Goal: Transaction & Acquisition: Purchase product/service

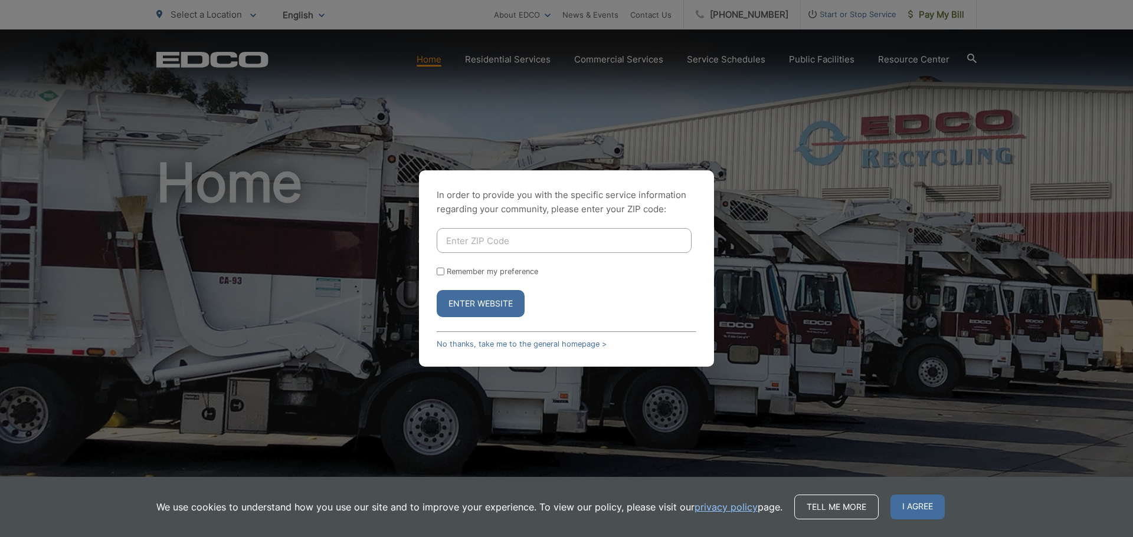
click at [517, 237] on input "Enter ZIP Code" at bounding box center [564, 240] width 255 height 25
type input "92081"
click at [437, 290] on button "Enter Website" at bounding box center [481, 303] width 88 height 27
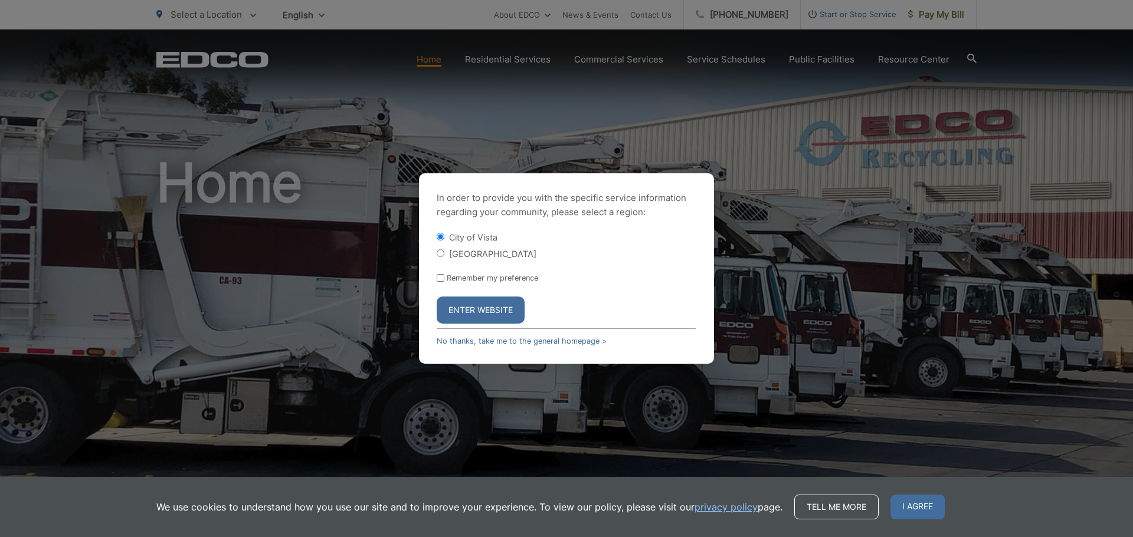
click at [486, 303] on button "Enter Website" at bounding box center [481, 310] width 88 height 27
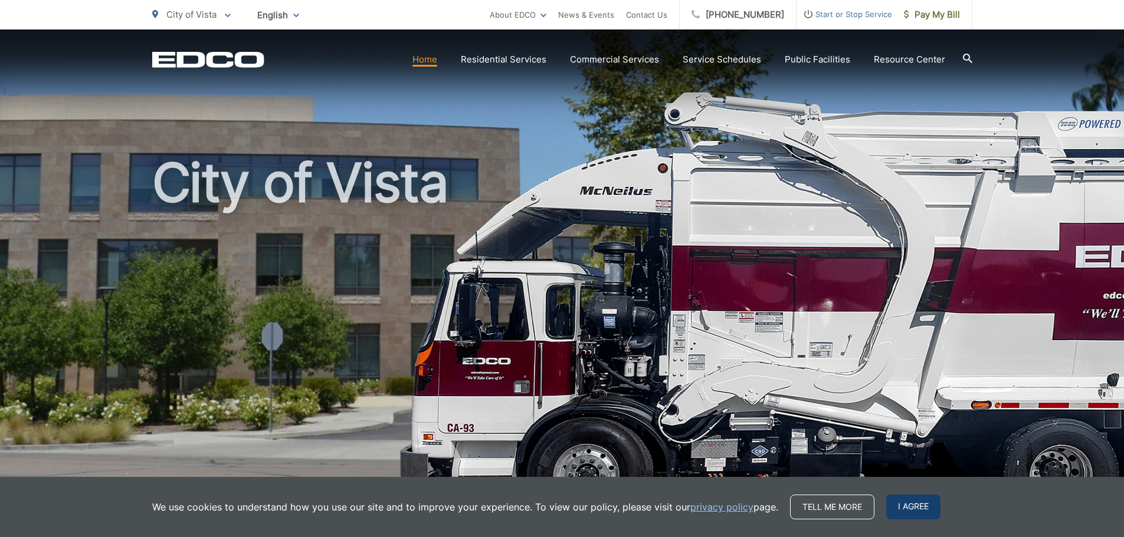
click at [927, 509] on span "I agree" at bounding box center [913, 507] width 54 height 25
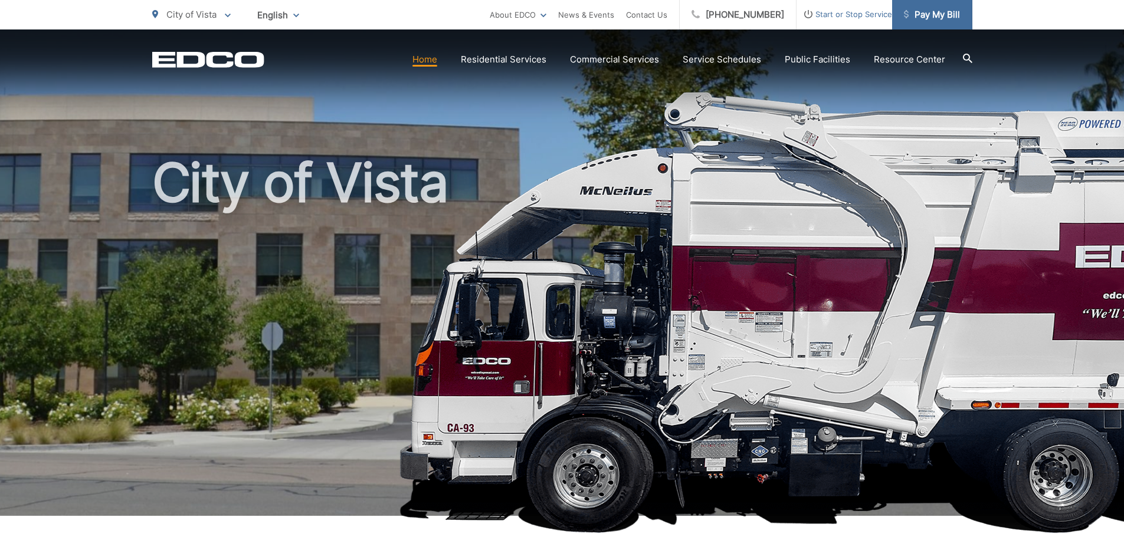
click at [937, 17] on span "Pay My Bill" at bounding box center [932, 15] width 56 height 14
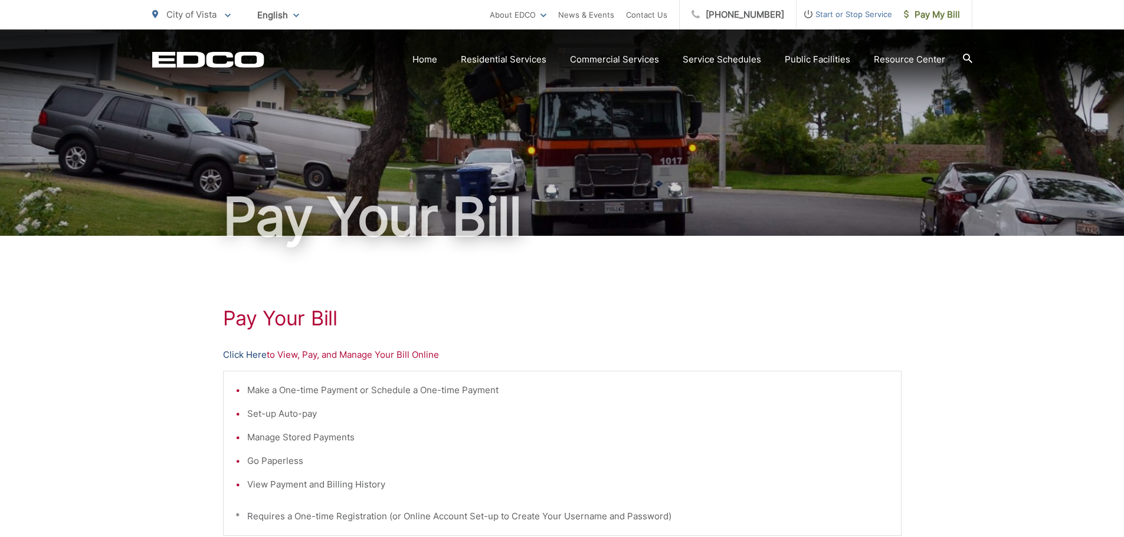
click at [251, 356] on link "Click Here" at bounding box center [245, 355] width 44 height 14
